Goal: Navigation & Orientation: Find specific page/section

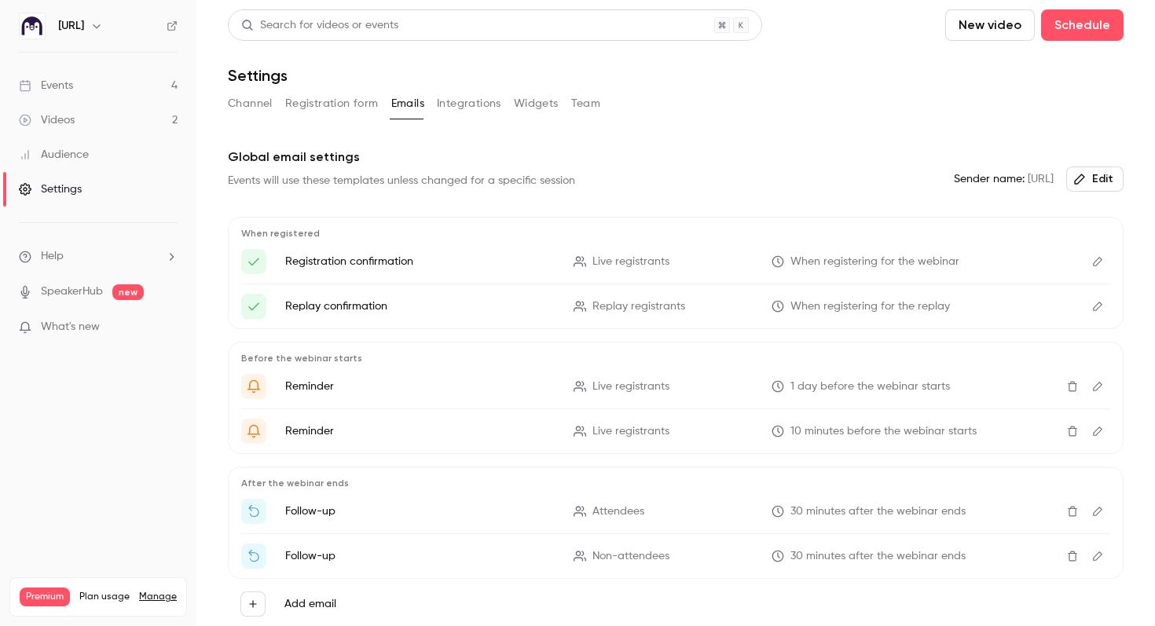
click at [145, 86] on link "Events 4" at bounding box center [98, 85] width 197 height 35
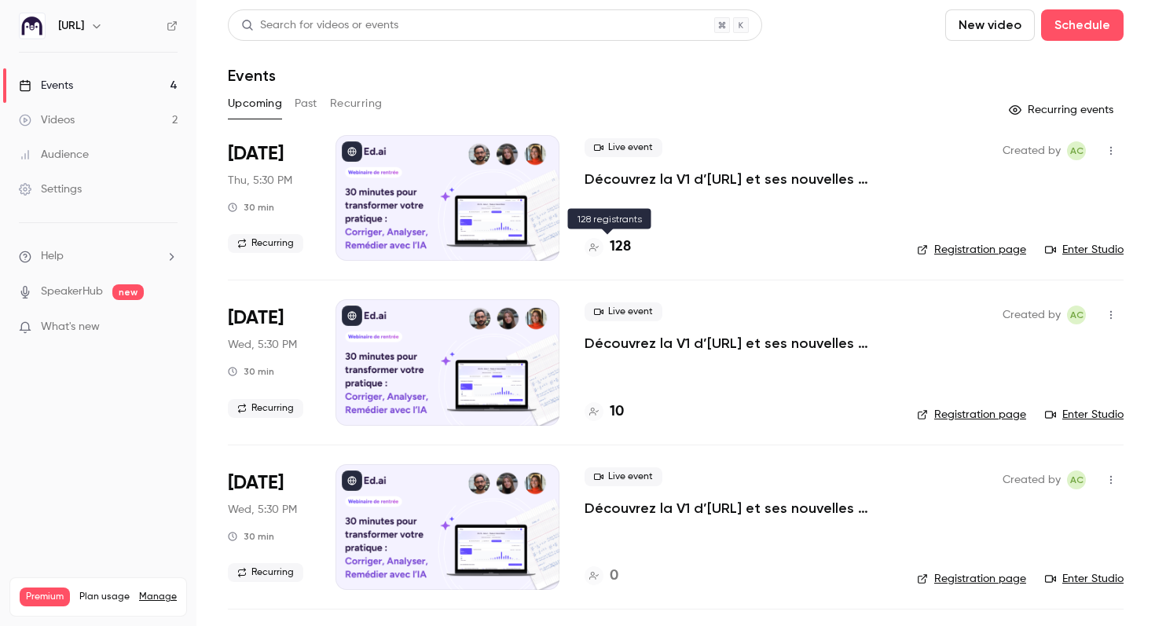
click at [608, 244] on div "128" at bounding box center [608, 247] width 46 height 21
